Goal: Task Accomplishment & Management: Use online tool/utility

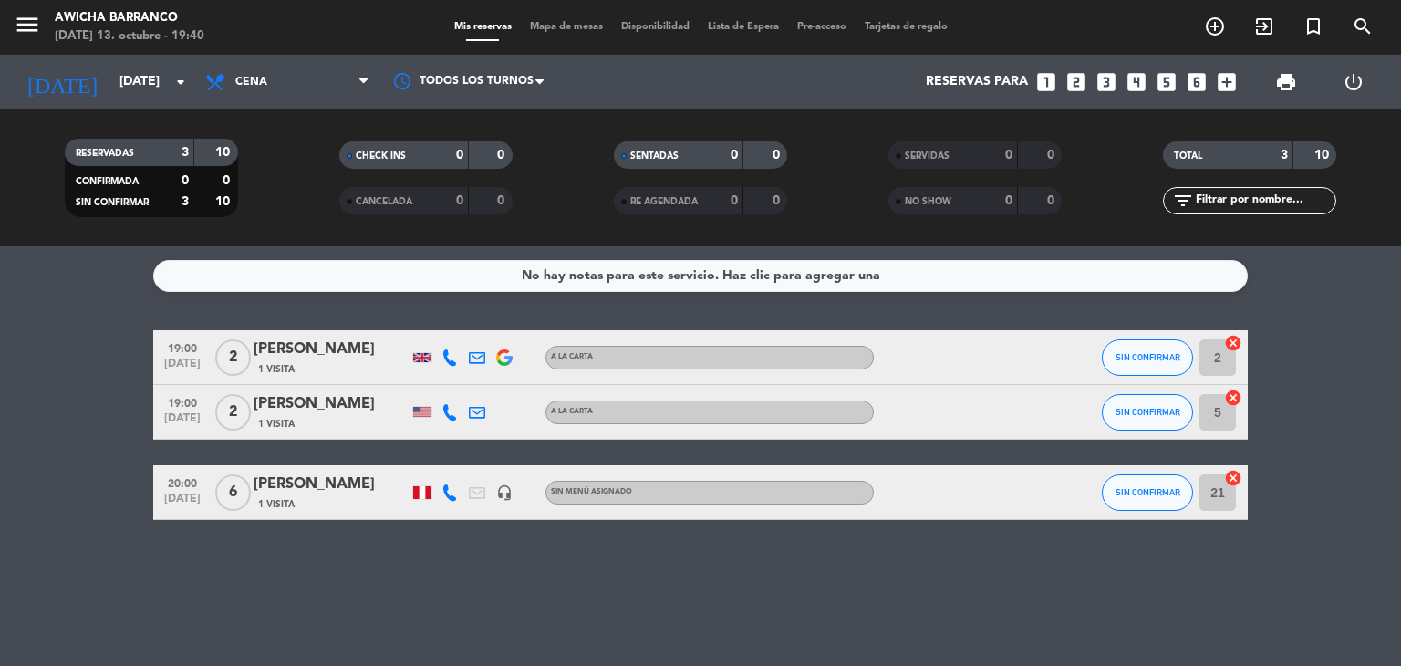
click at [194, 516] on div "20:00 [DATE]" at bounding box center [182, 492] width 58 height 54
click at [1160, 354] on span "SIN CONFIRMAR" at bounding box center [1147, 357] width 65 height 10
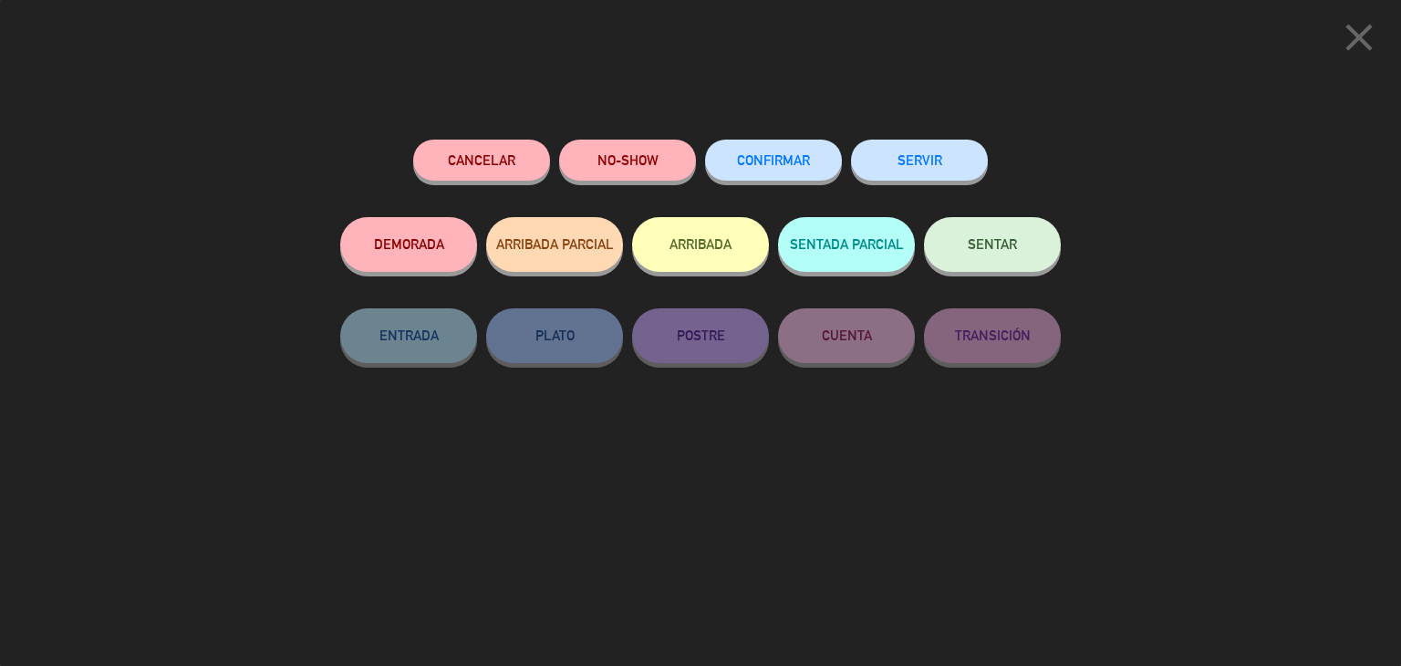
click at [970, 242] on span "SENTAR" at bounding box center [992, 244] width 49 height 16
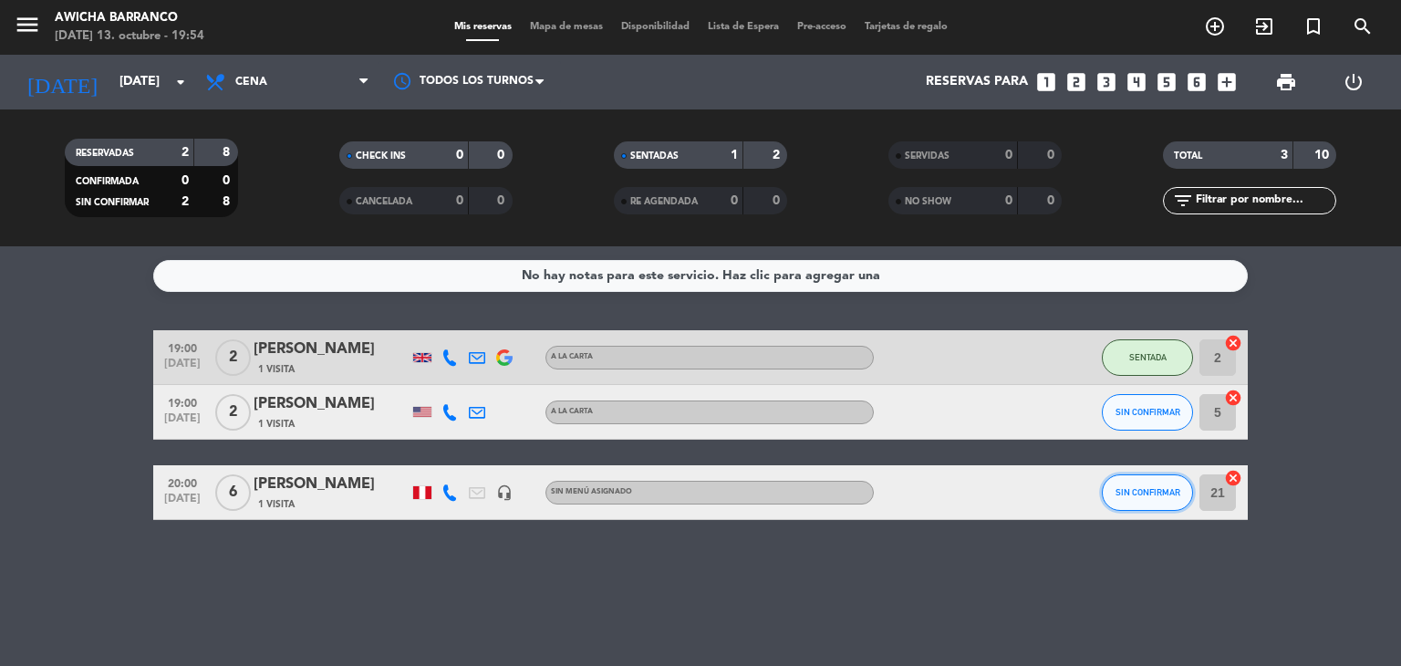
click at [1164, 487] on span "SIN CONFIRMAR" at bounding box center [1147, 492] width 65 height 10
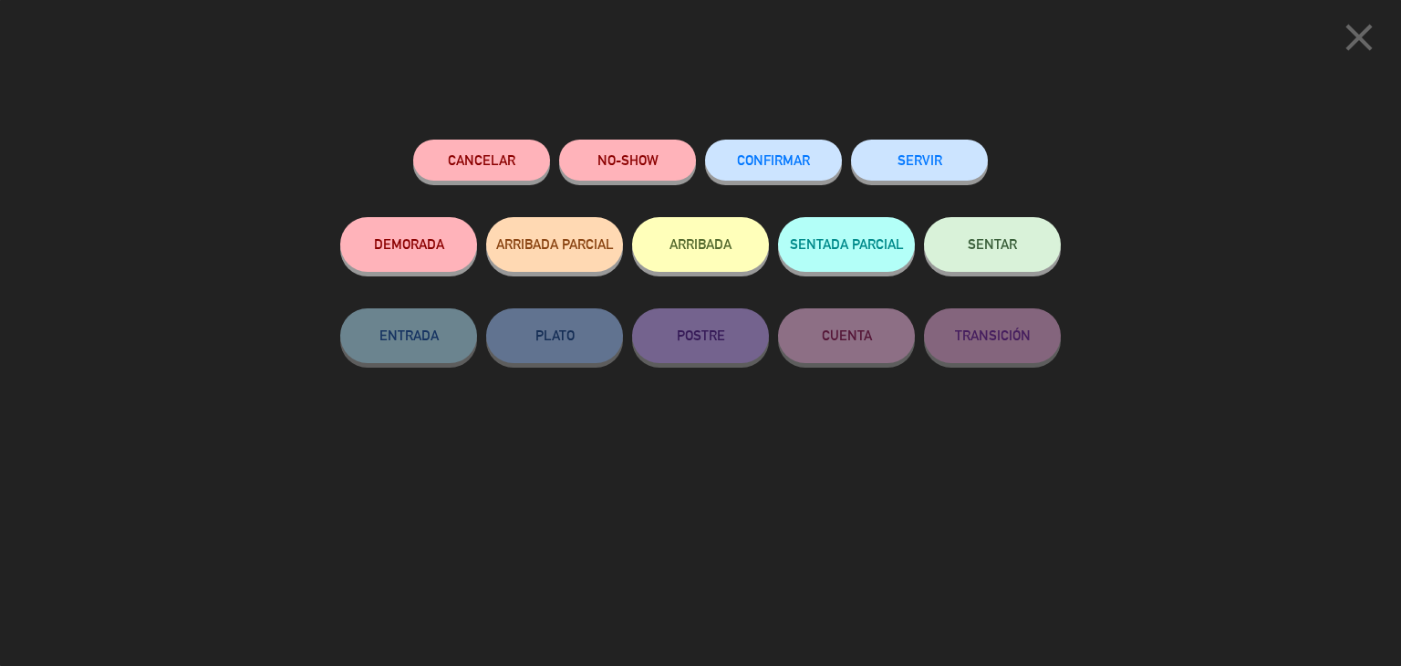
click at [992, 260] on button "SENTAR" at bounding box center [992, 244] width 137 height 55
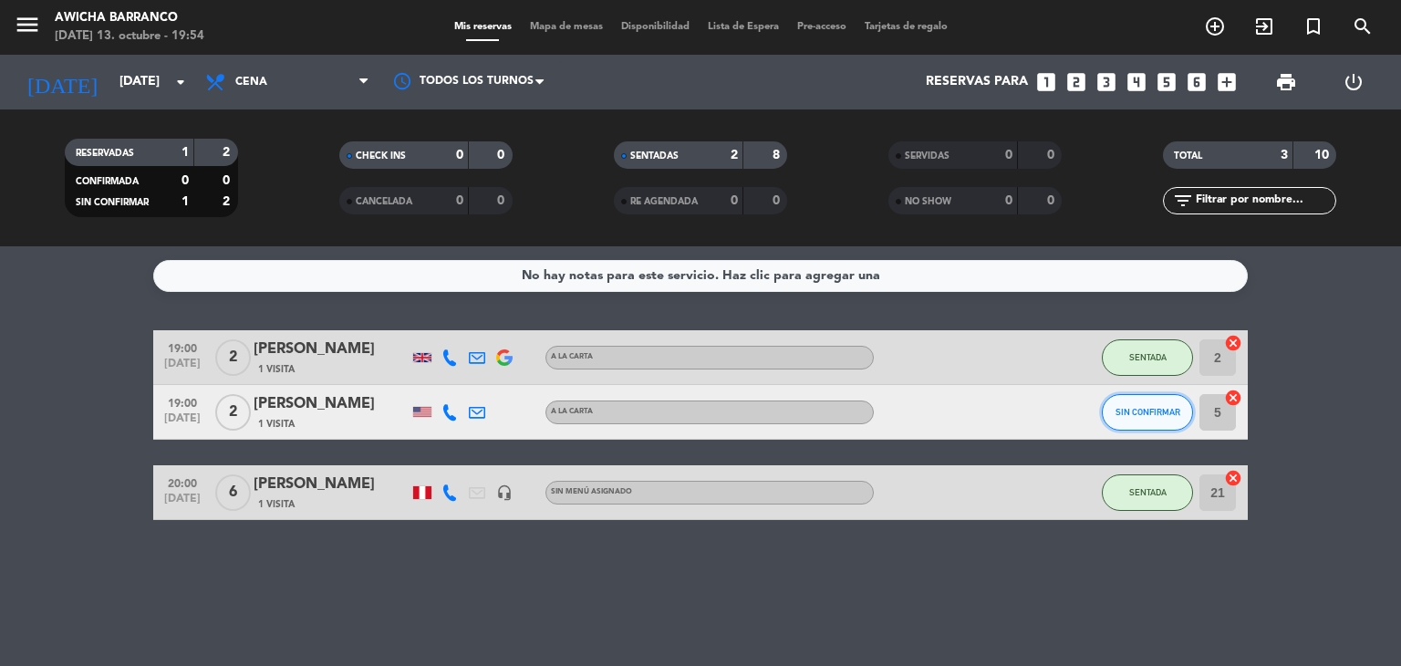
click at [1131, 420] on button "SIN CONFIRMAR" at bounding box center [1147, 412] width 91 height 36
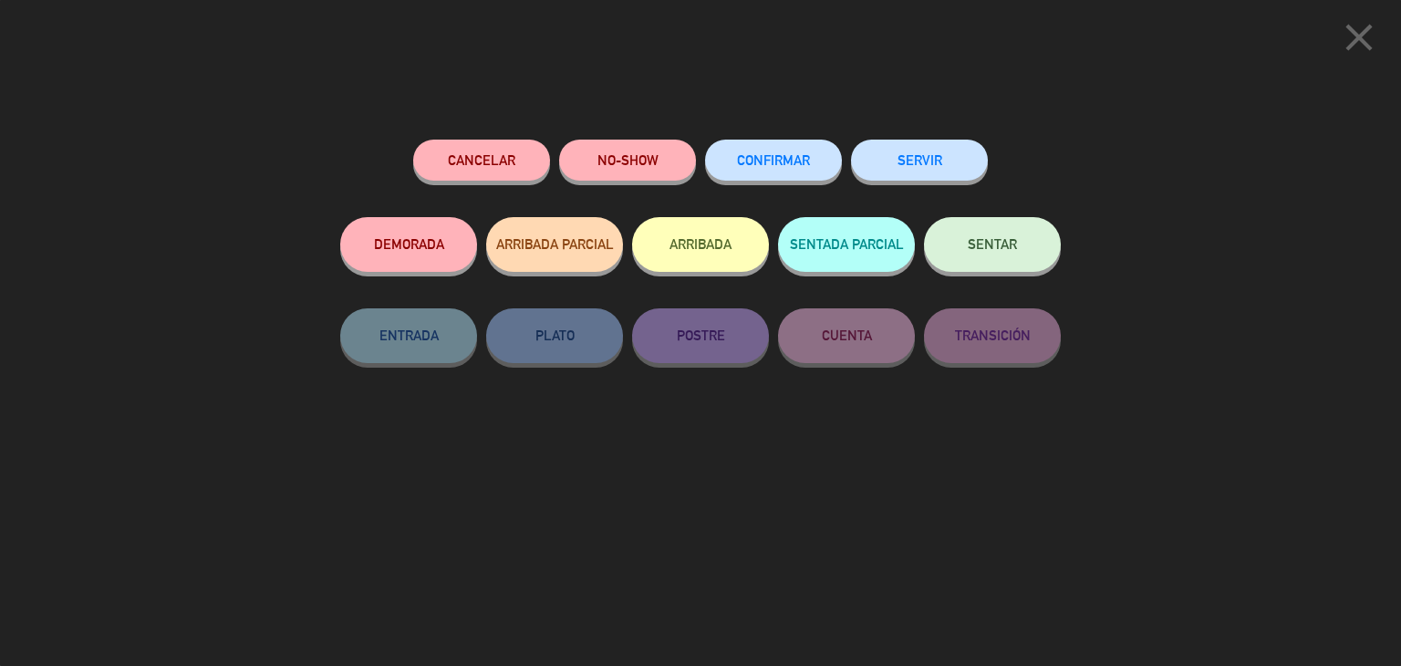
click at [1020, 242] on button "SENTAR" at bounding box center [992, 244] width 137 height 55
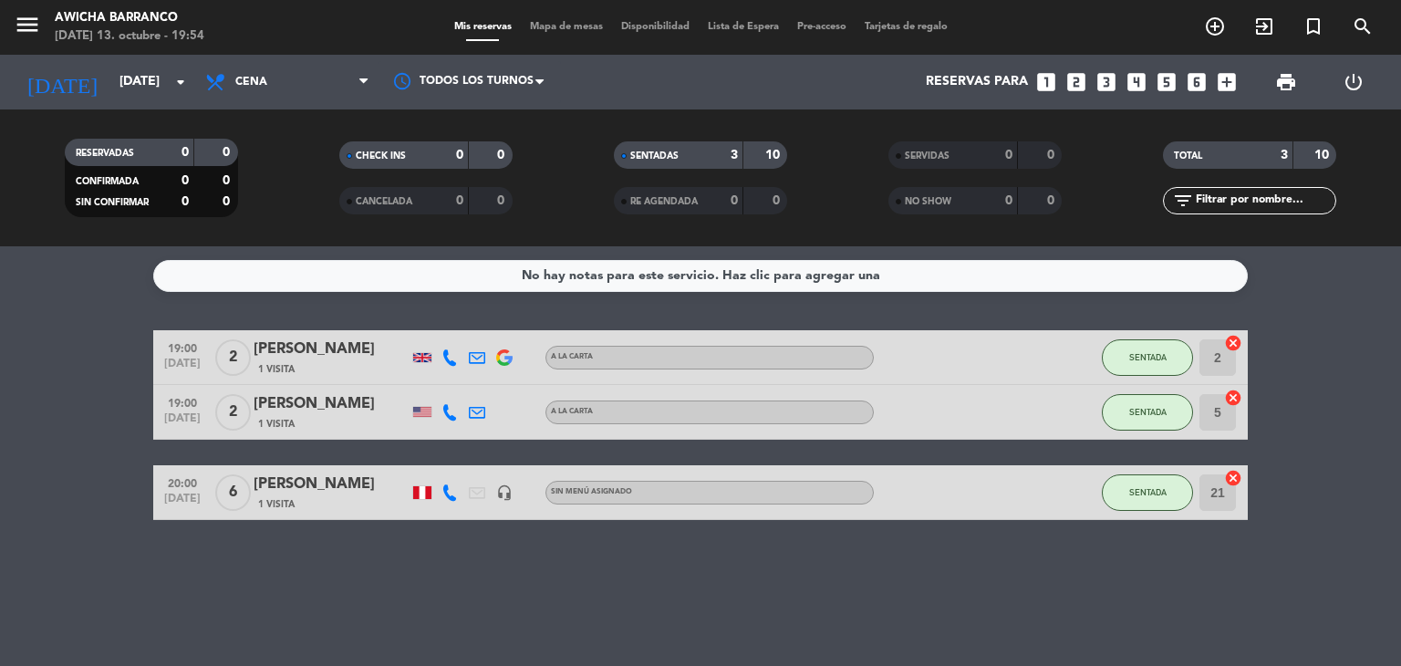
click at [1238, 473] on icon "cancel" at bounding box center [1233, 478] width 18 height 18
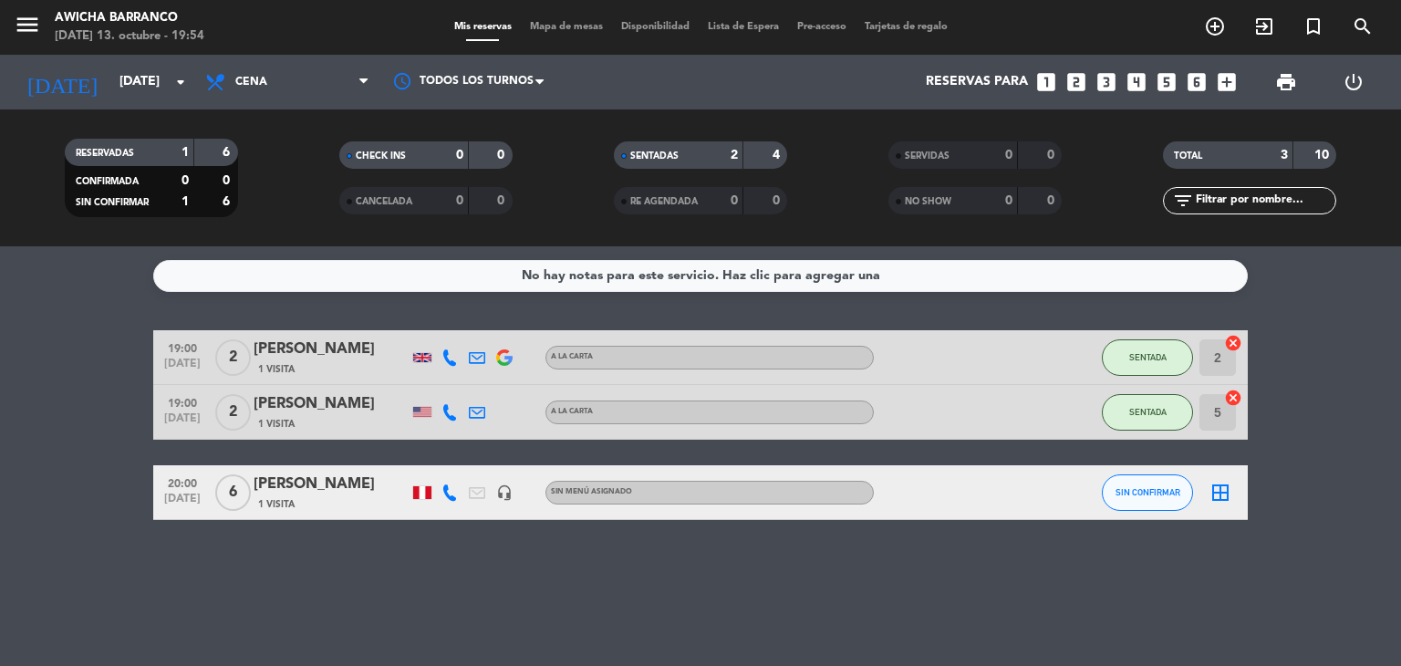
click at [1222, 485] on icon "border_all" at bounding box center [1220, 493] width 22 height 22
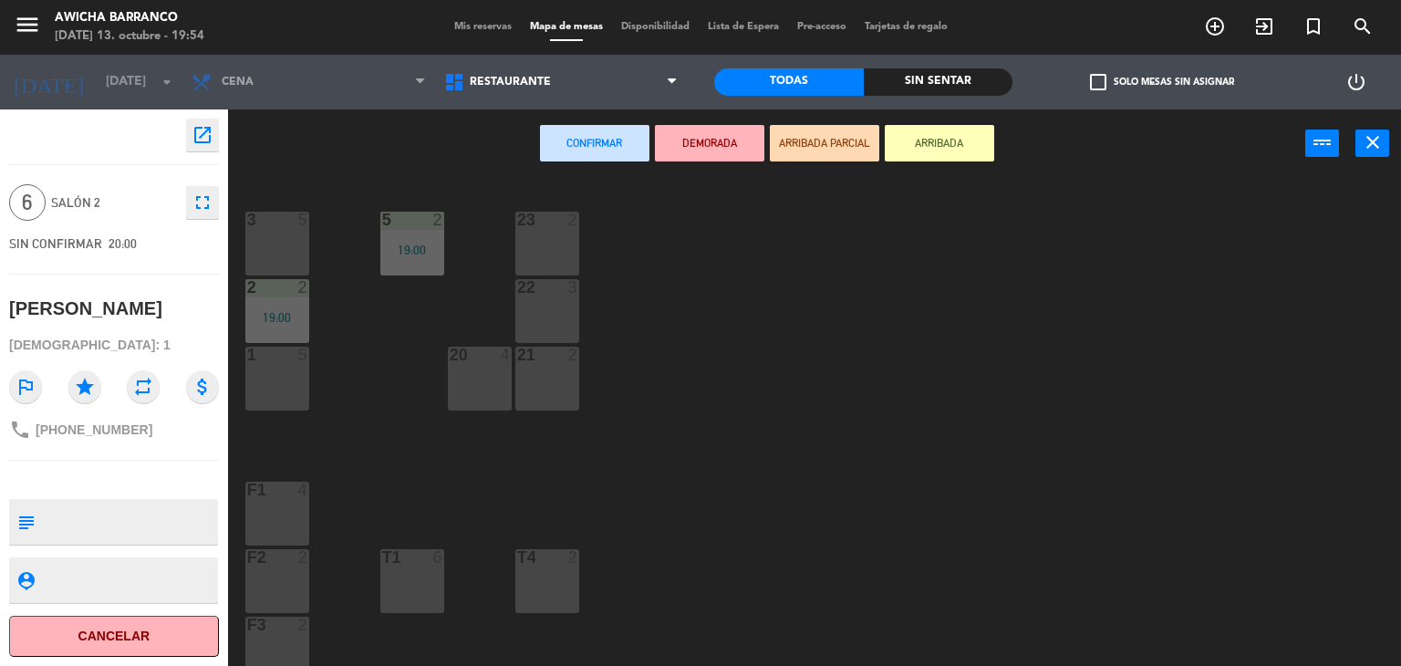
click at [297, 248] on div "3 5" at bounding box center [277, 244] width 64 height 64
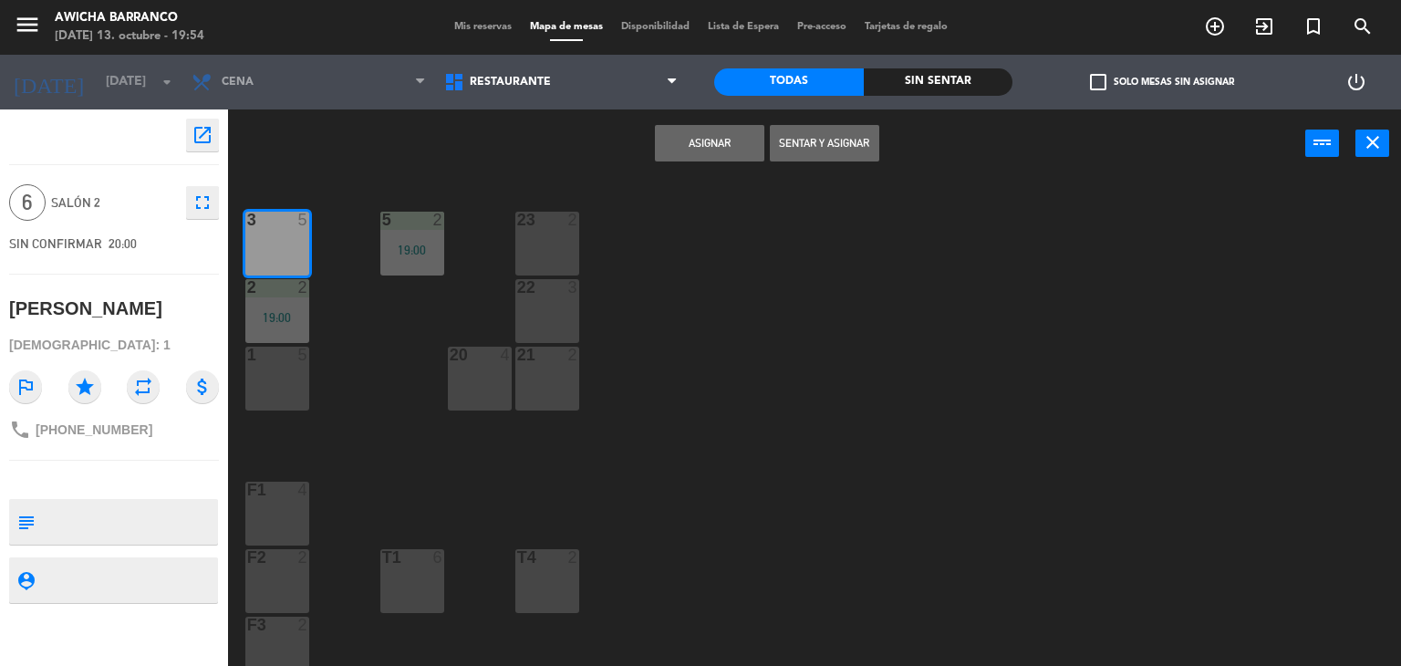
click at [800, 150] on button "Sentar y Asignar" at bounding box center [824, 143] width 109 height 36
